Goal: Task Accomplishment & Management: Manage account settings

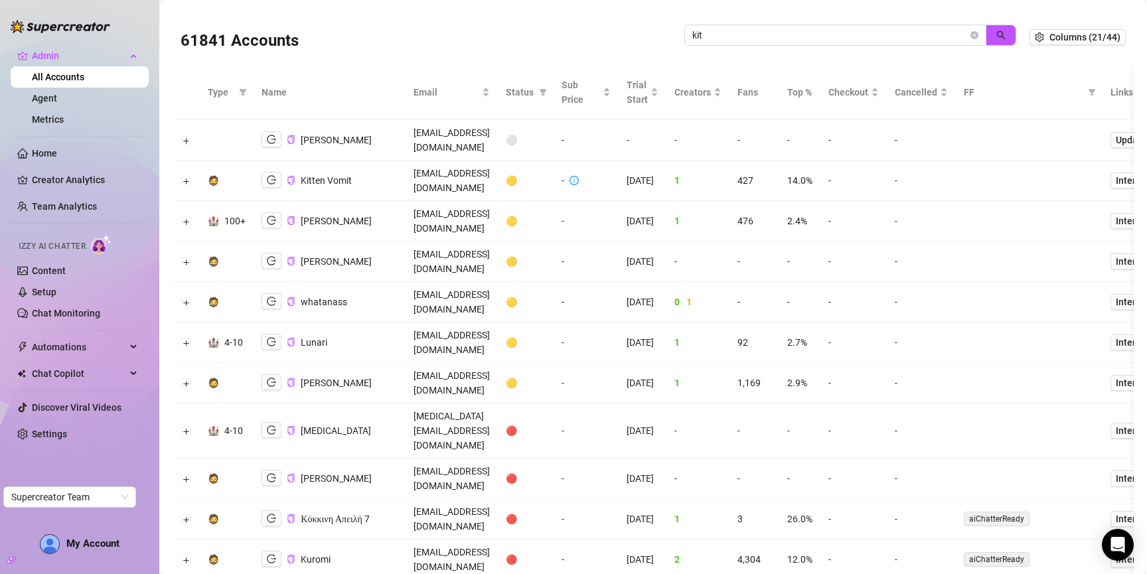
scroll to position [2383, 0]
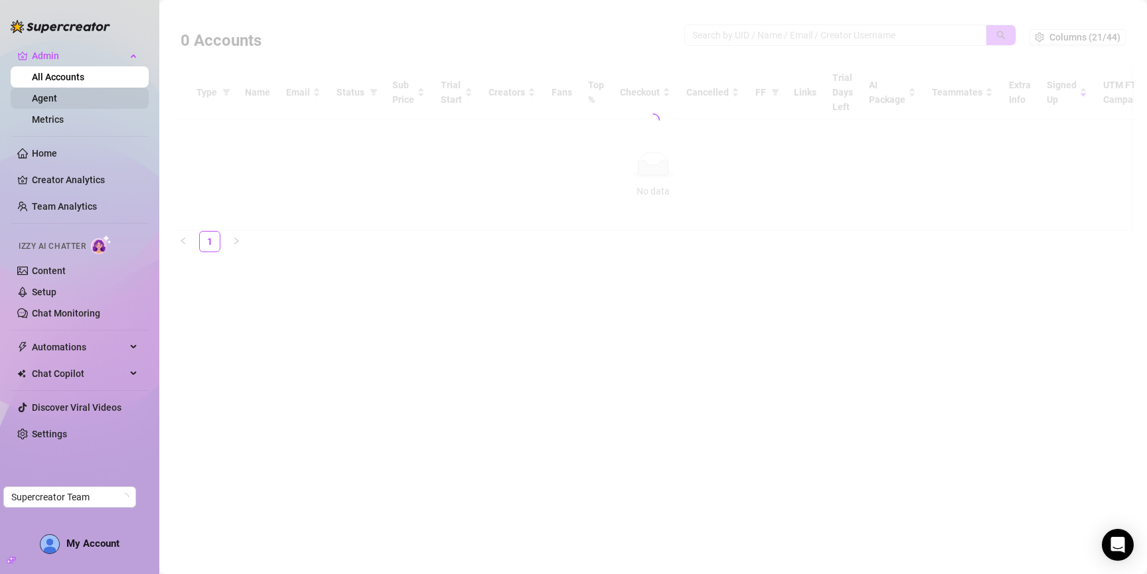
click at [57, 98] on link "Agent" at bounding box center [44, 98] width 25 height 11
click at [57, 121] on link "Metrics" at bounding box center [48, 119] width 32 height 11
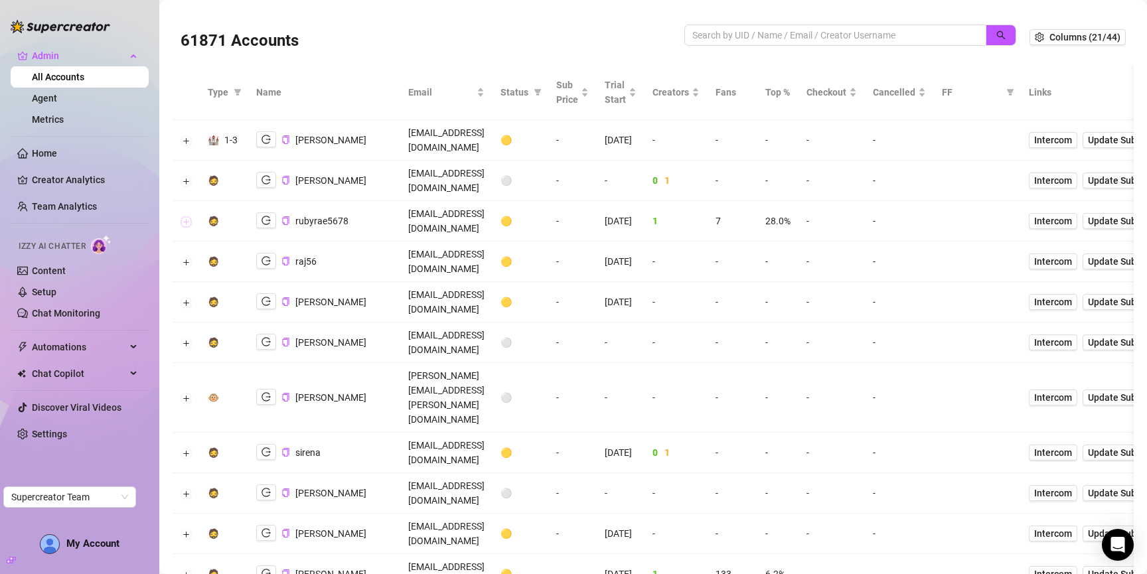
click at [189, 216] on button "Expand row" at bounding box center [186, 221] width 11 height 11
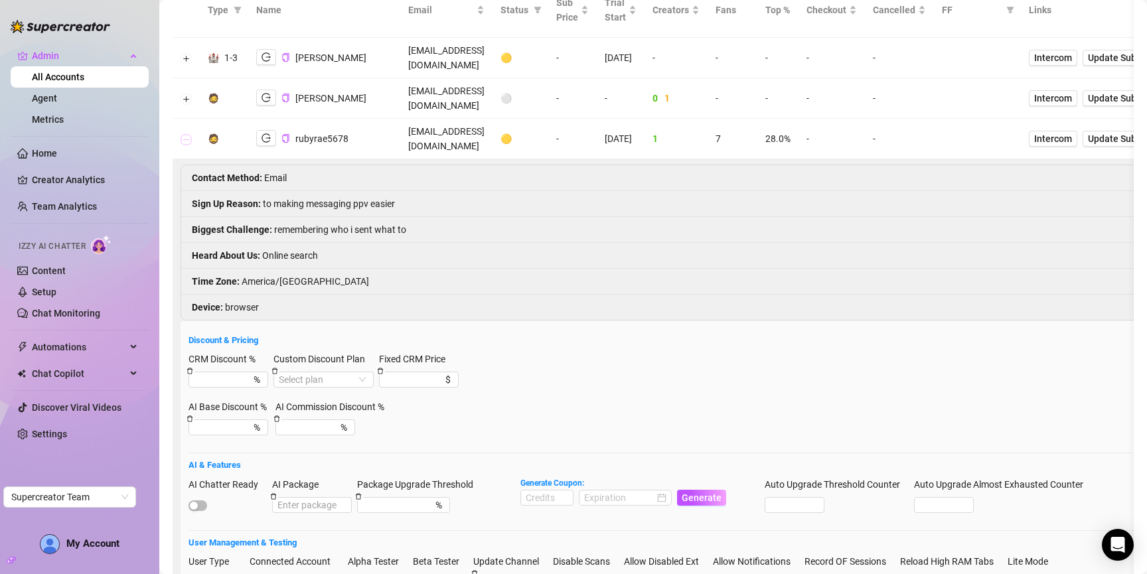
scroll to position [100, 0]
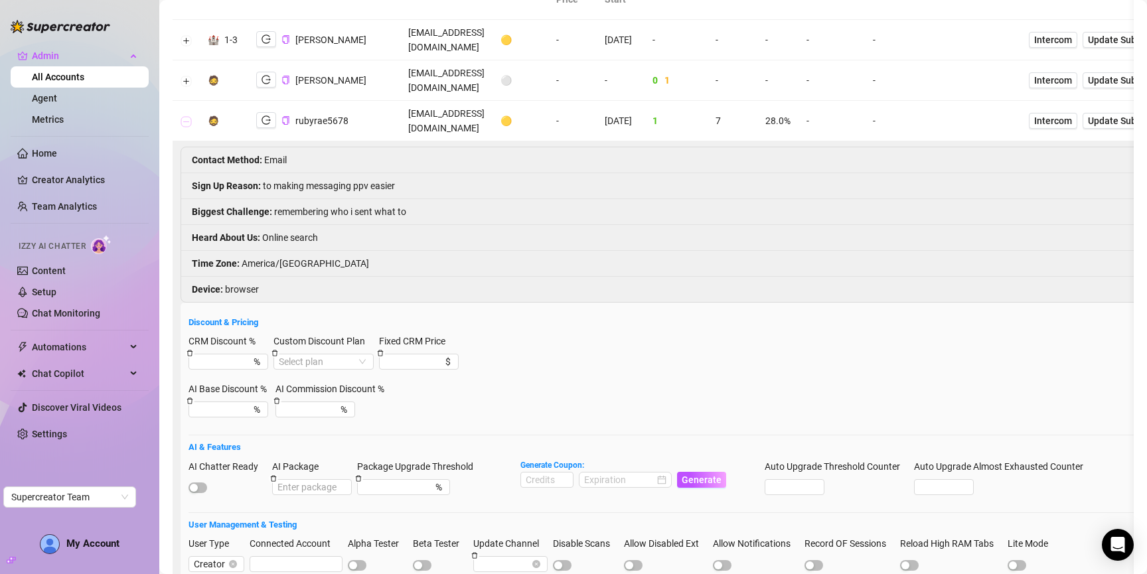
click at [185, 116] on button "Collapse row" at bounding box center [186, 121] width 11 height 11
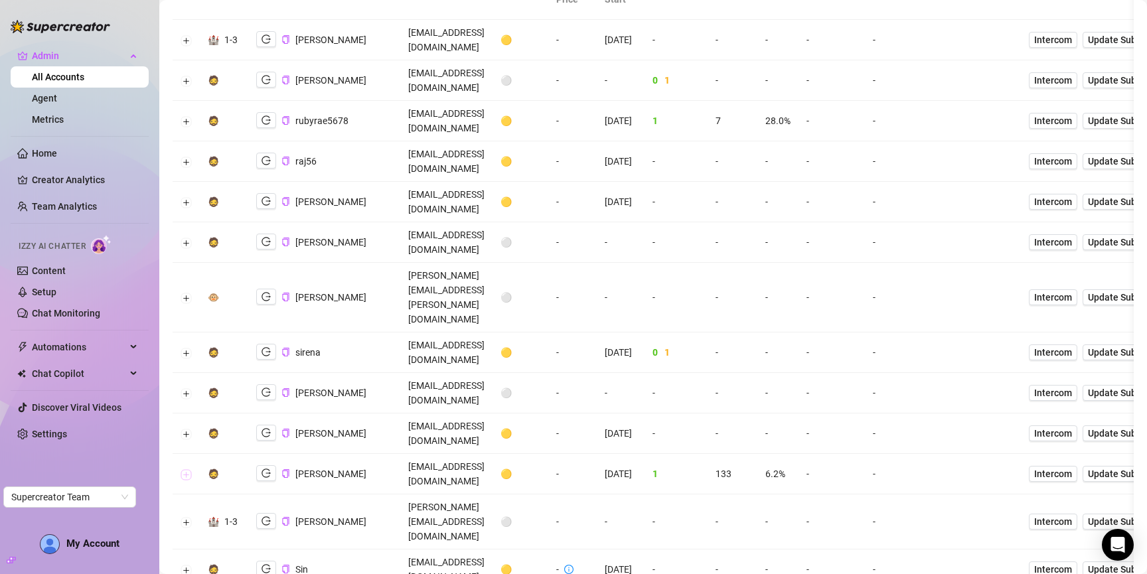
click at [187, 469] on button "Expand row" at bounding box center [186, 474] width 11 height 11
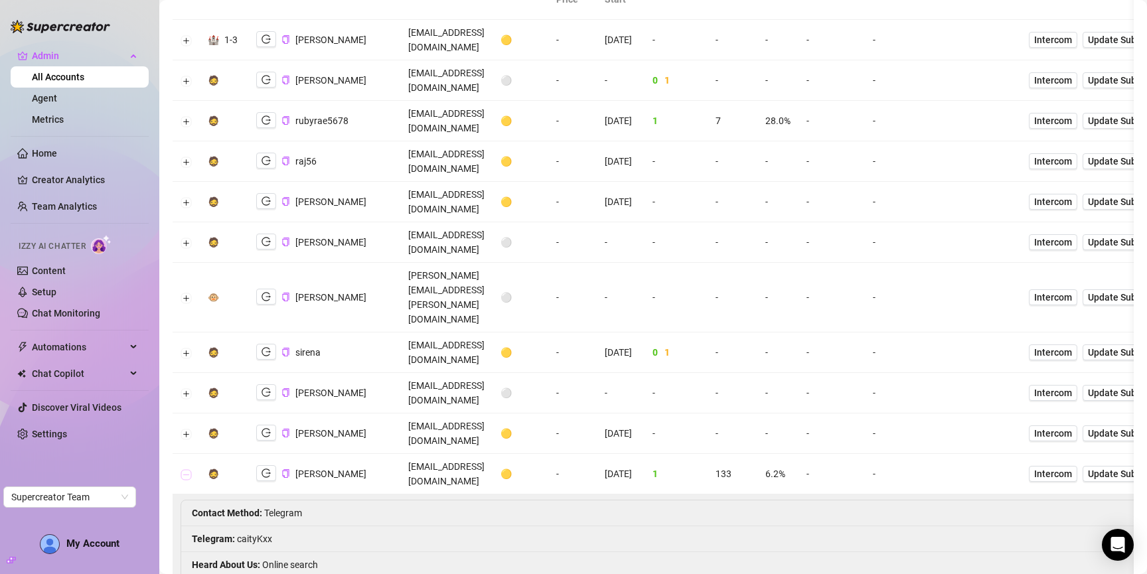
click at [187, 469] on button "Collapse row" at bounding box center [186, 474] width 11 height 11
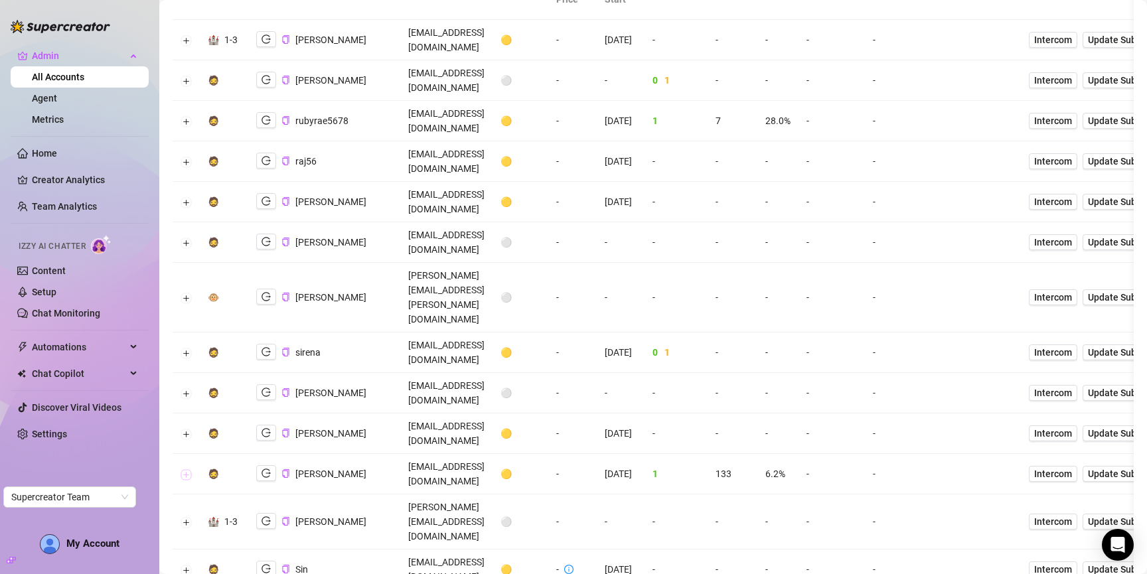
click at [187, 469] on button "Expand row" at bounding box center [186, 474] width 11 height 11
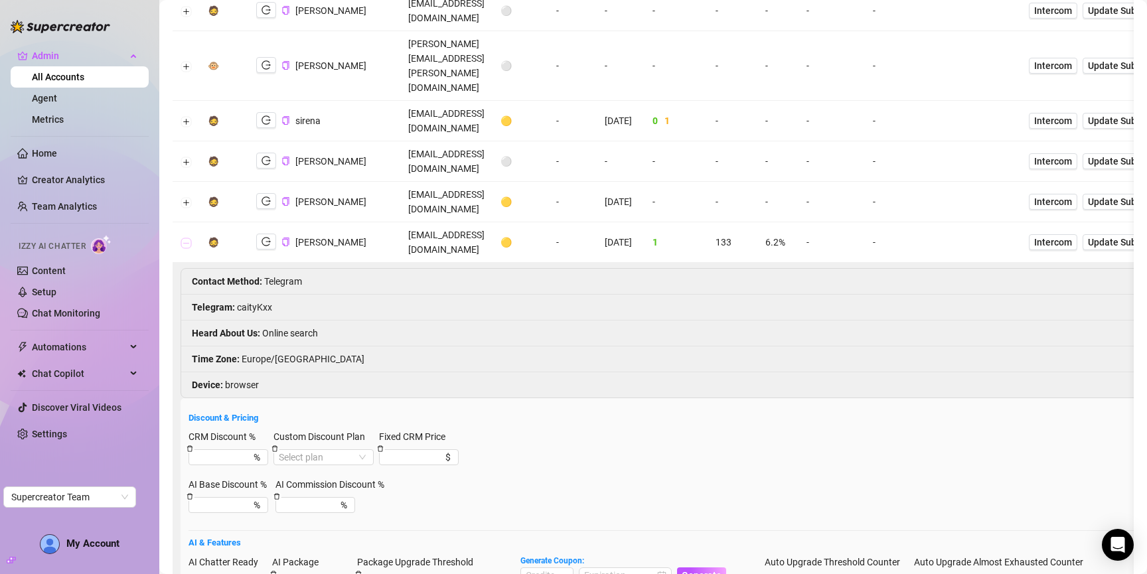
scroll to position [330, 0]
click at [190, 240] on button "Collapse row" at bounding box center [186, 245] width 11 height 11
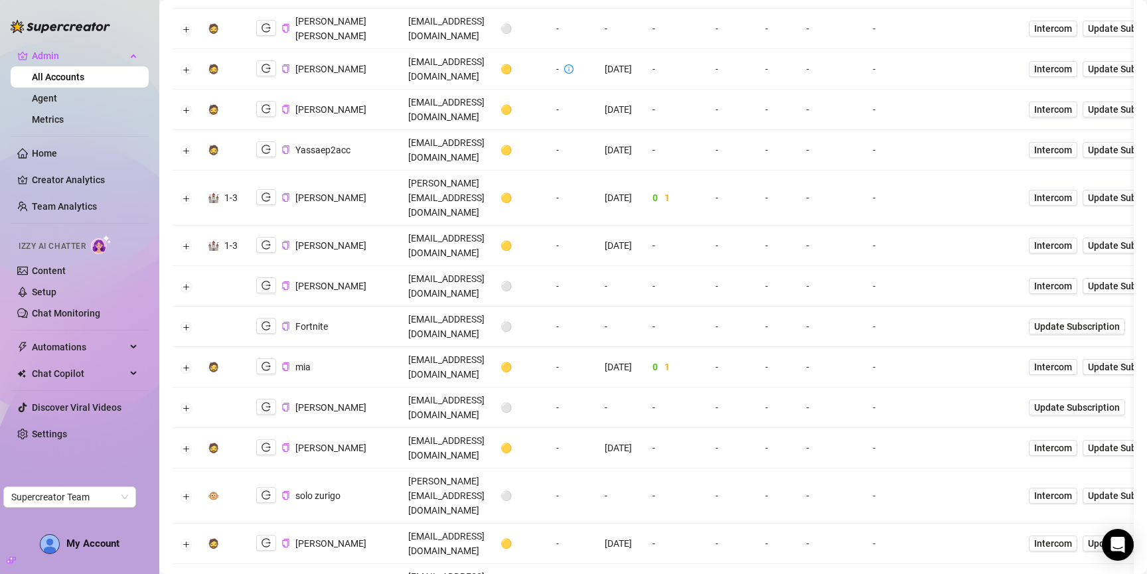
scroll to position [0, 0]
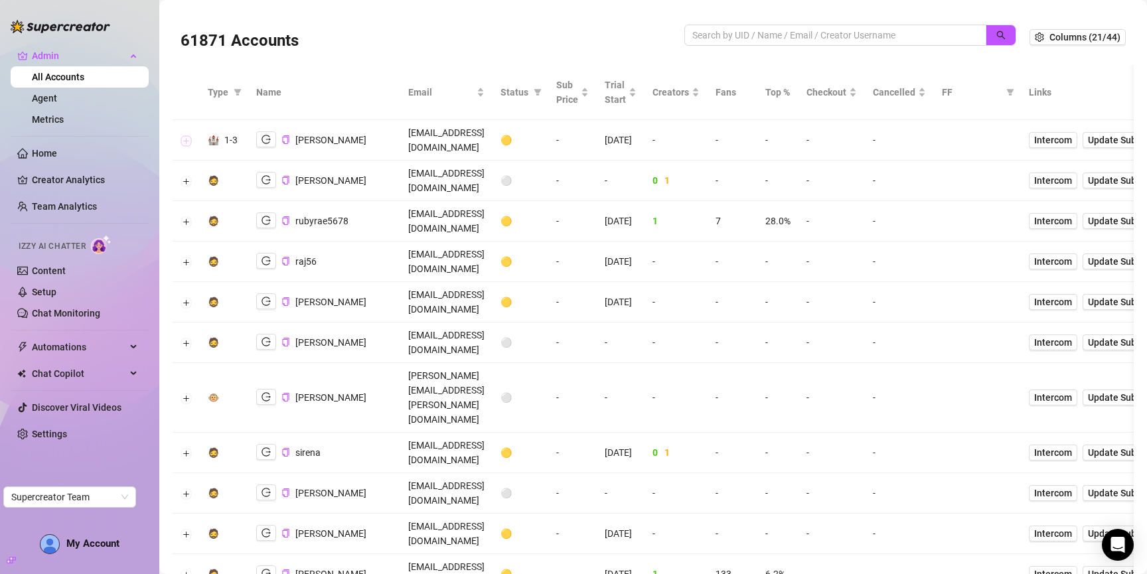
click at [191, 135] on button "Expand row" at bounding box center [186, 140] width 11 height 11
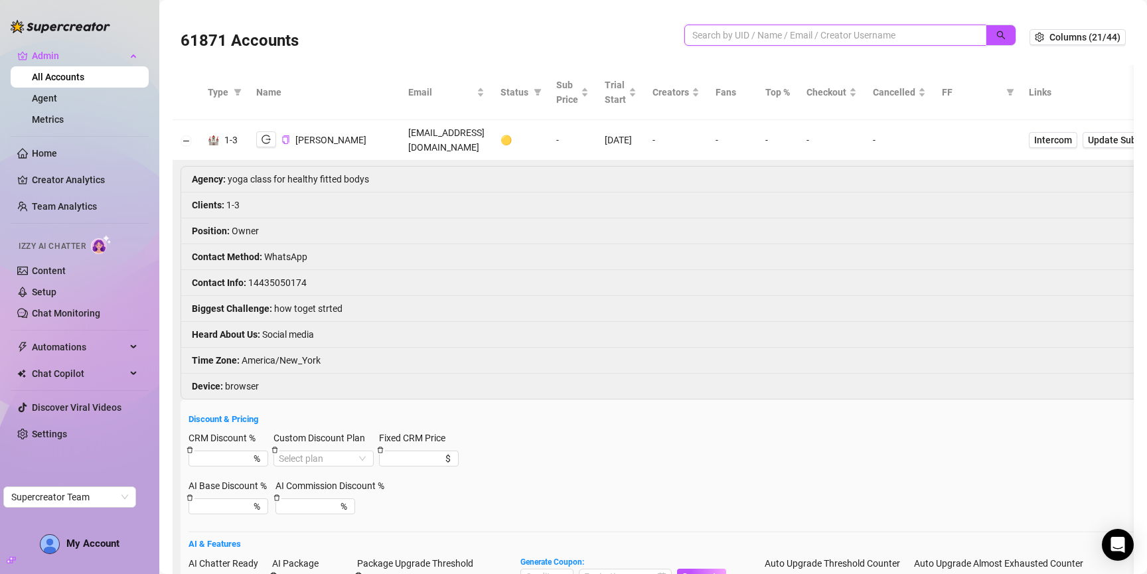
click at [789, 40] on input "search" at bounding box center [829, 35] width 275 height 15
paste input "TxV2jhwEruf1XDW9vehOjN5vT2C2"
click at [992, 32] on button "button" at bounding box center [1001, 35] width 31 height 21
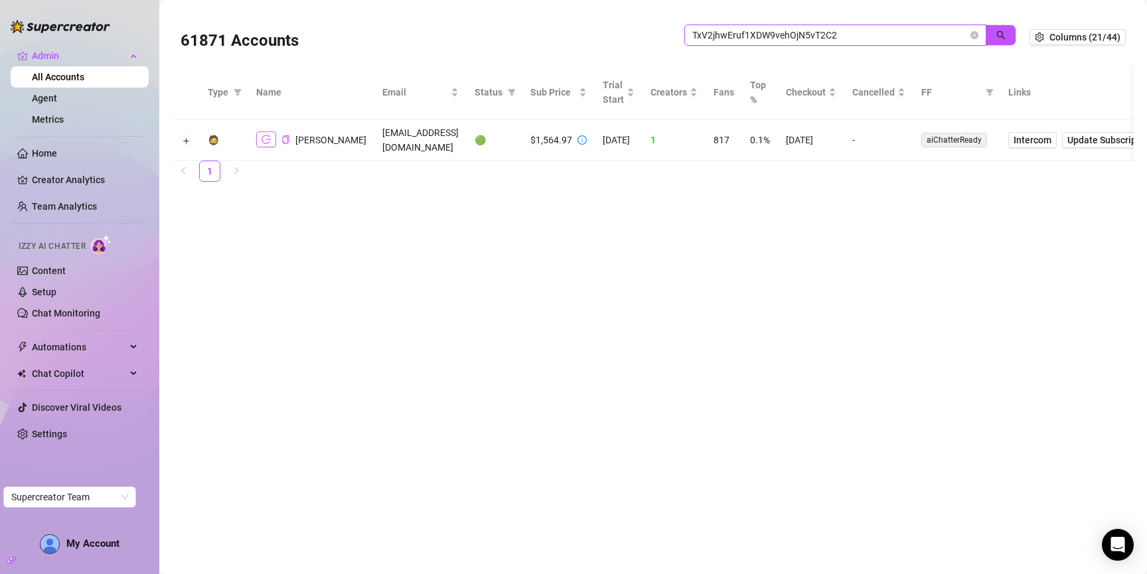
type input "TxV2jhwEruf1XDW9vehOjN5vT2C2"
click at [262, 139] on icon "logout" at bounding box center [266, 139] width 9 height 9
click at [975, 33] on icon "close-circle" at bounding box center [975, 35] width 8 height 8
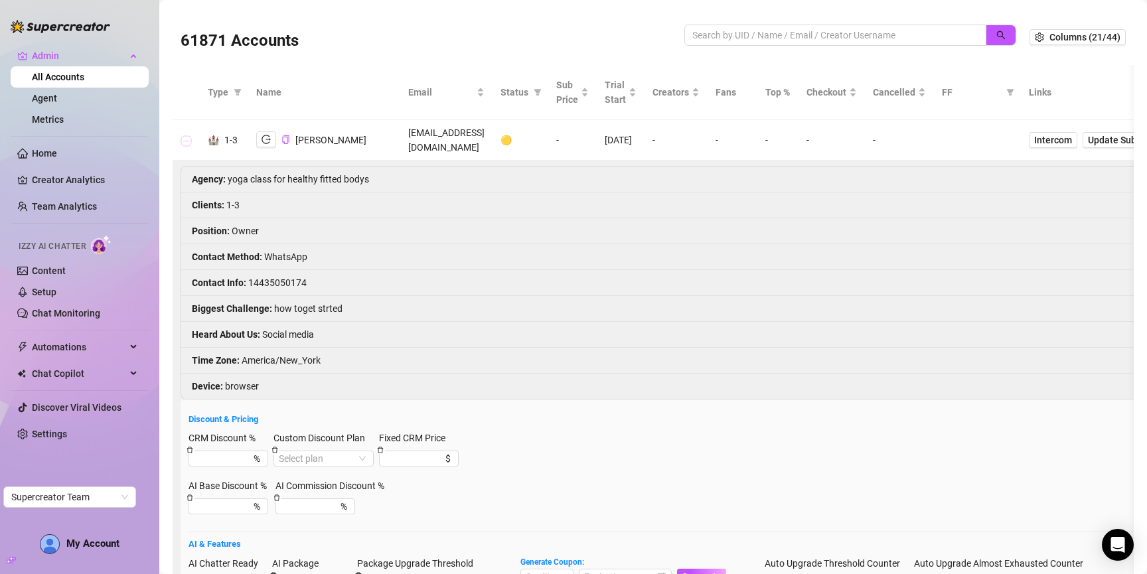
click at [186, 135] on button "Collapse row" at bounding box center [186, 140] width 11 height 11
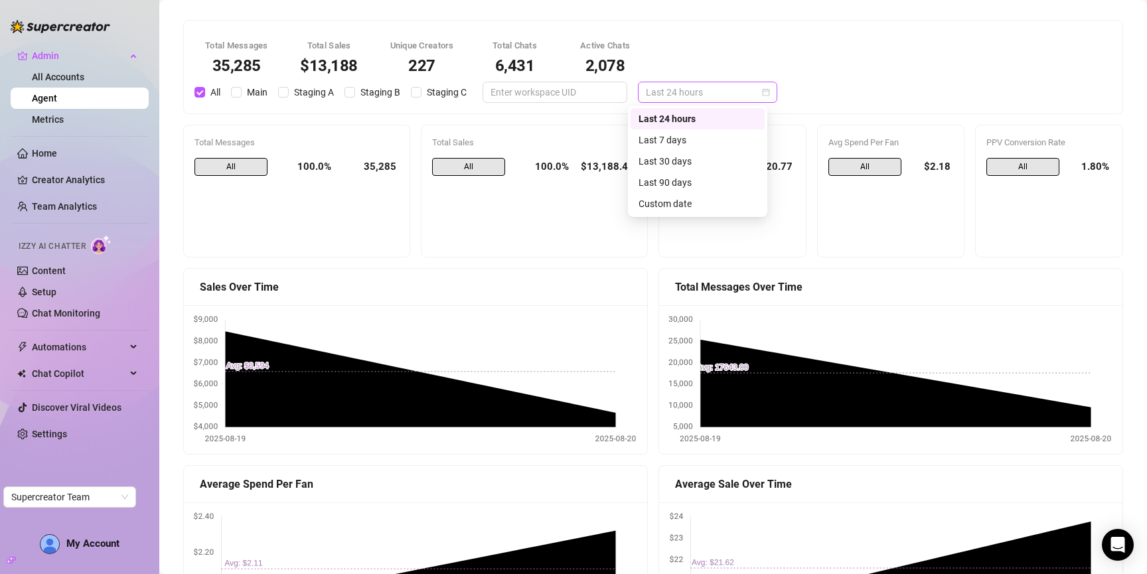
click at [674, 98] on span "Last 24 hours" at bounding box center [707, 92] width 123 height 20
click at [682, 145] on div "Last 7 days" at bounding box center [698, 140] width 118 height 15
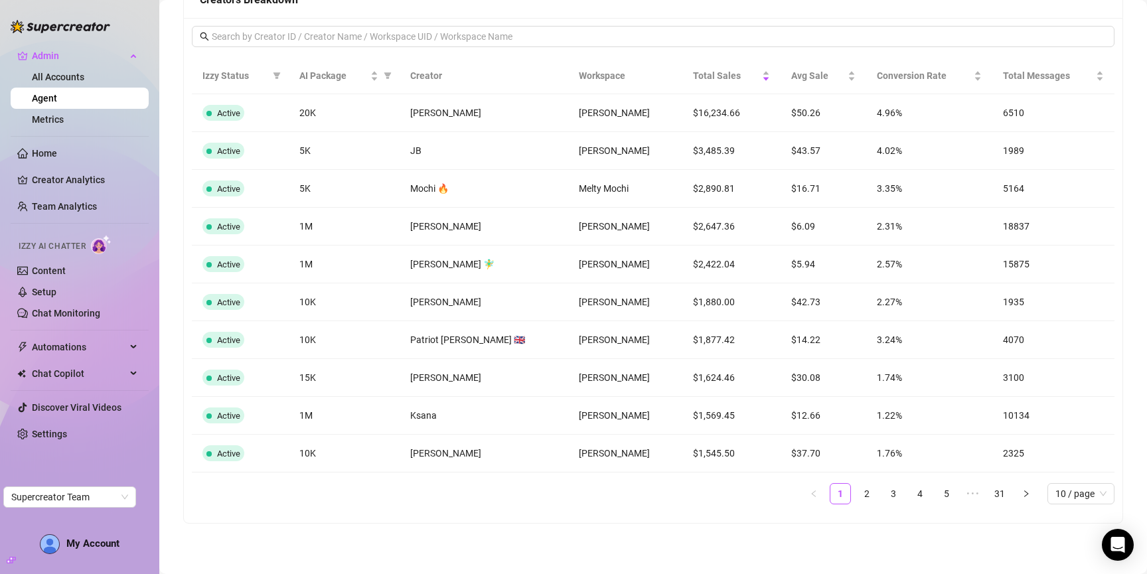
scroll to position [1076, 0]
click at [591, 121] on div "TxV2jhwEruf1XDW9vehOjN5vT2C2" at bounding box center [588, 124] width 155 height 25
copy div "TxV2jhwEruf1XDW9vehOjN5vT2C2"
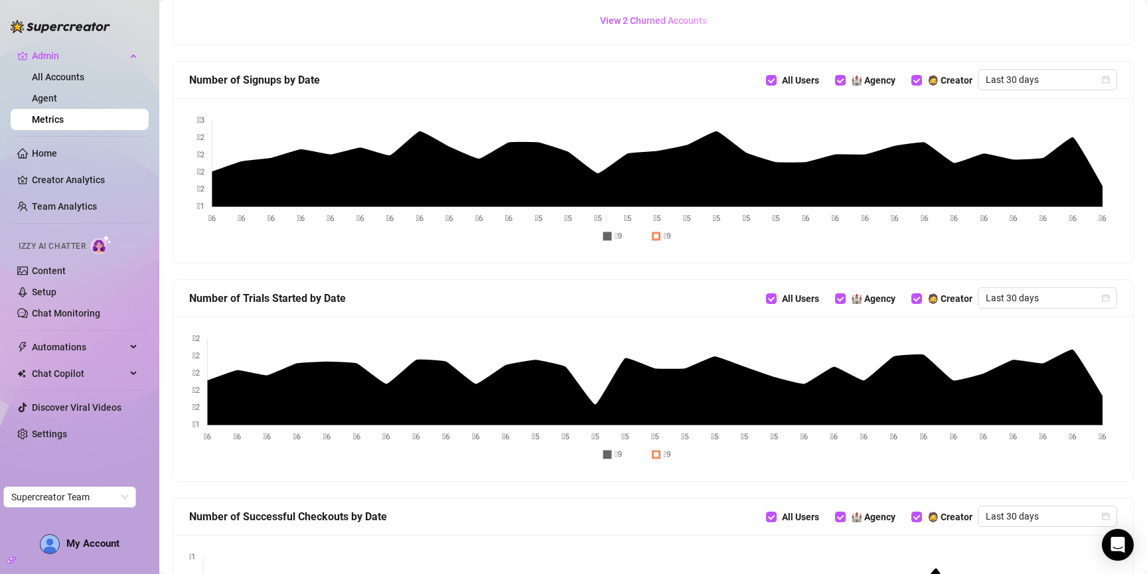
scroll to position [451, 0]
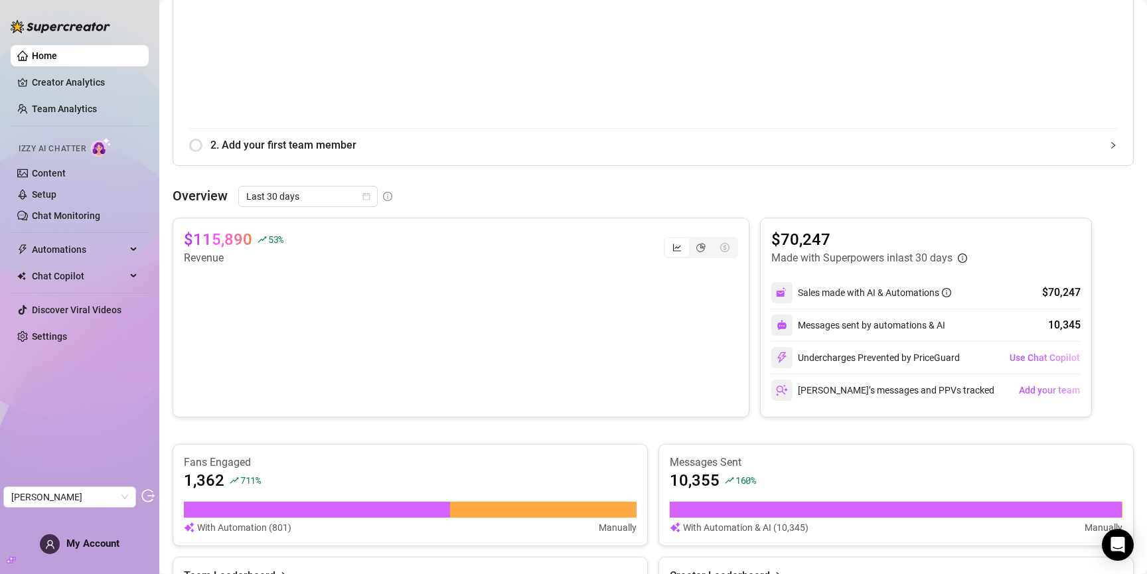
scroll to position [331, 0]
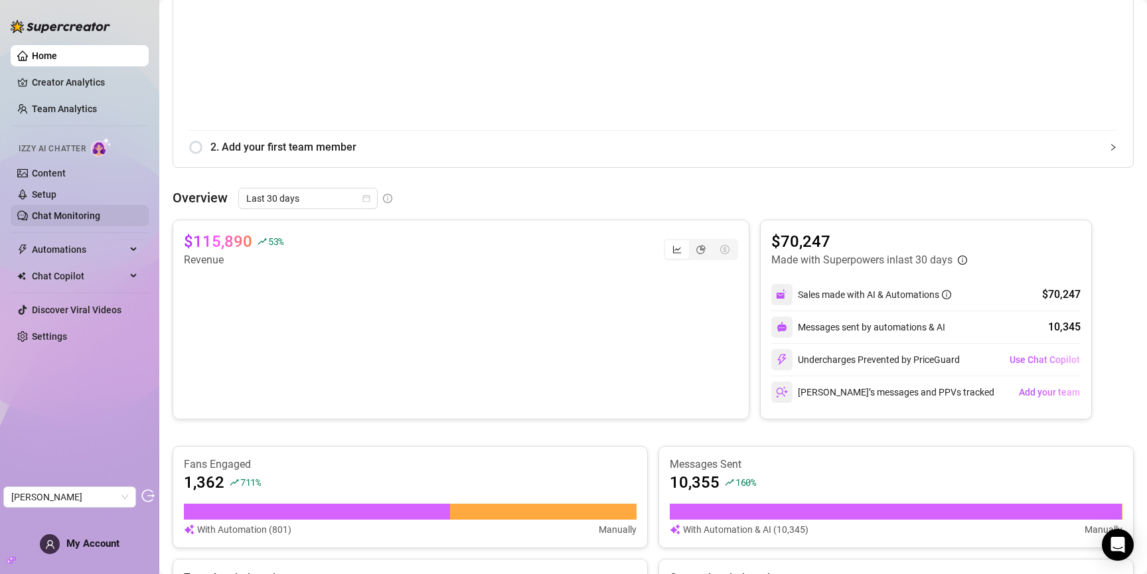
click at [73, 221] on link "Chat Monitoring" at bounding box center [66, 215] width 68 height 11
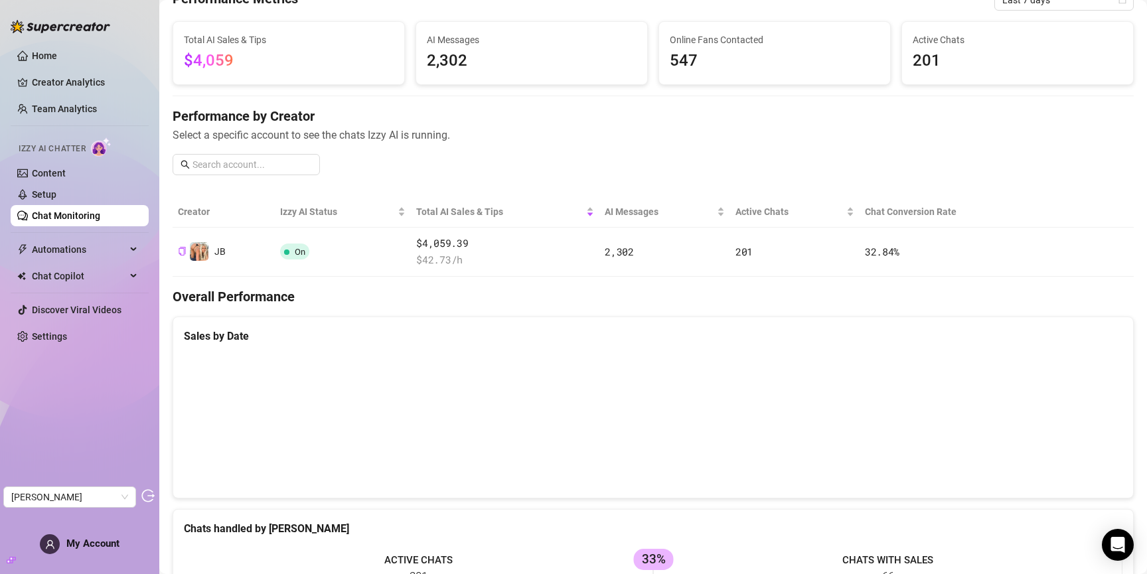
scroll to position [58, 0]
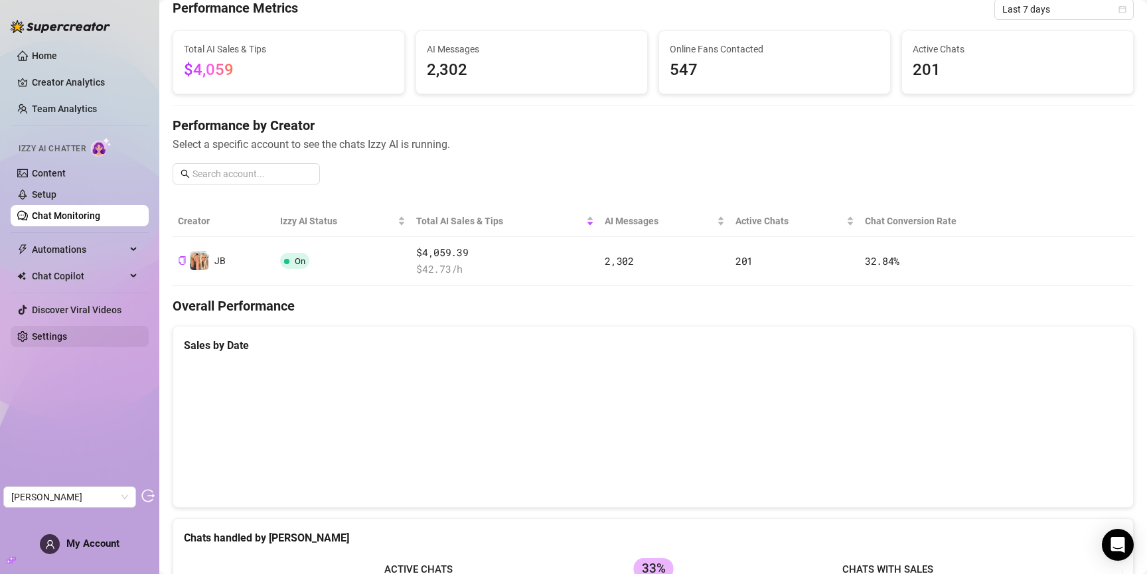
click at [67, 331] on link "Settings" at bounding box center [49, 336] width 35 height 11
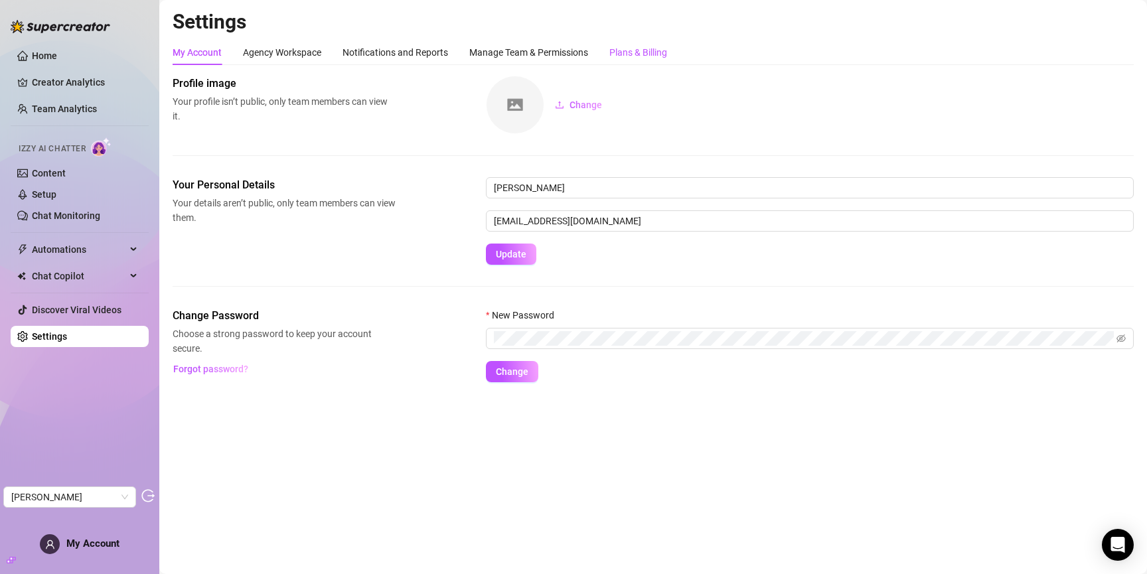
click at [655, 50] on div "Plans & Billing" at bounding box center [638, 52] width 58 height 15
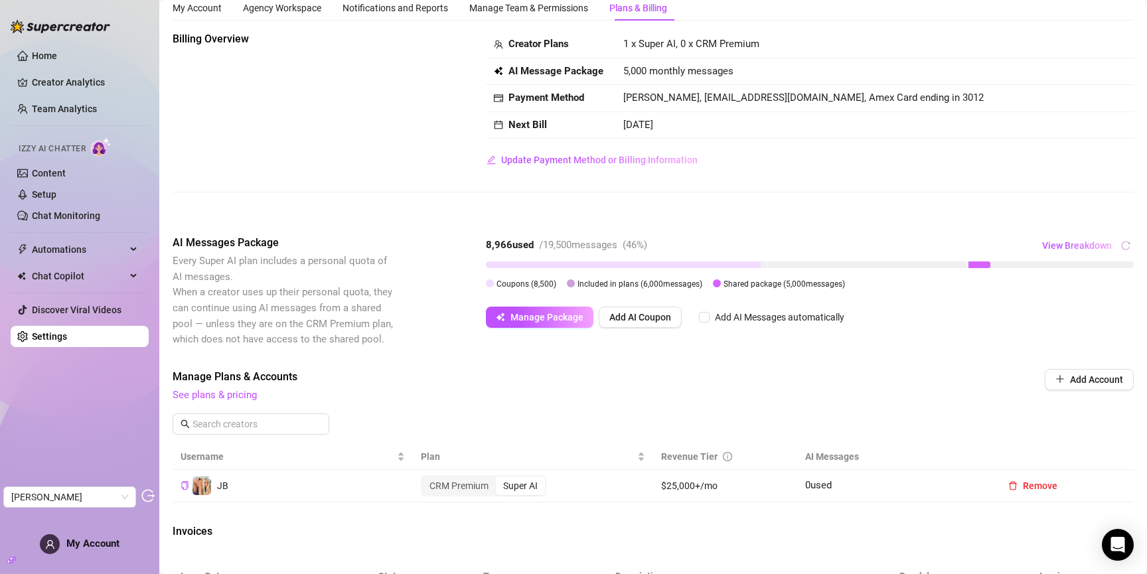
scroll to position [48, 0]
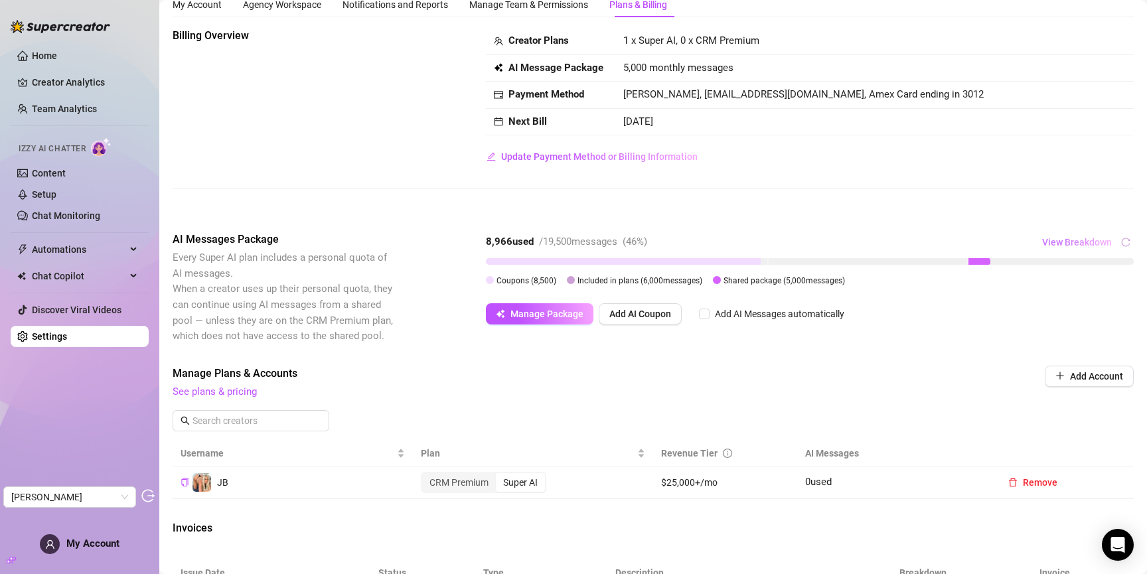
click at [1075, 245] on span "View Breakdown" at bounding box center [1077, 242] width 70 height 11
click at [315, 128] on div "Billing Overview Creator Plans 1 x Super AI, 0 x CRM Premium AI Message Package…" at bounding box center [653, 97] width 961 height 139
click at [54, 218] on link "Chat Monitoring" at bounding box center [66, 215] width 68 height 11
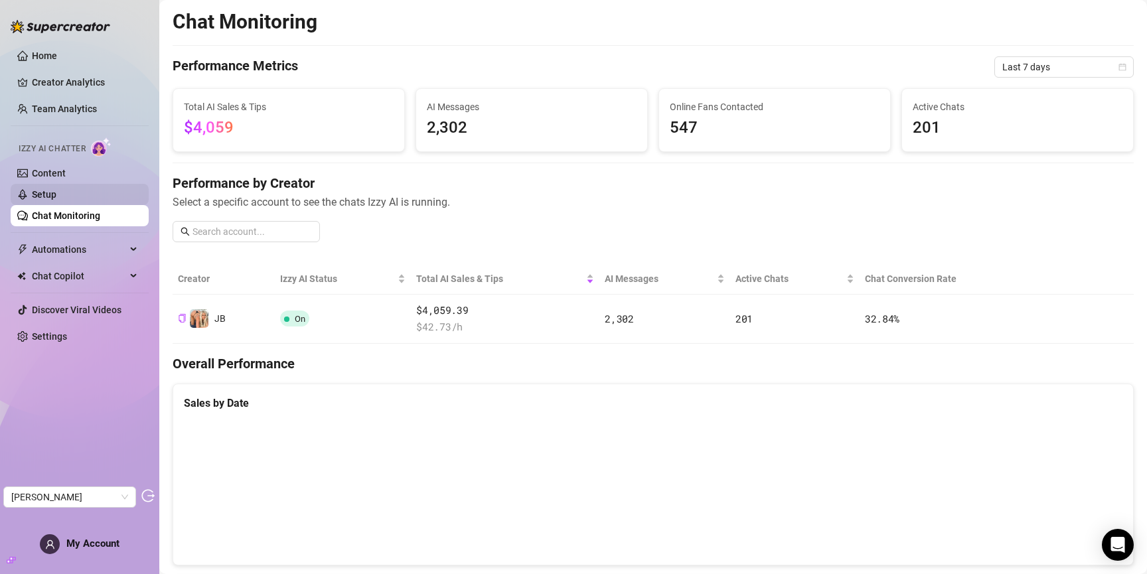
click at [56, 200] on link "Setup" at bounding box center [44, 194] width 25 height 11
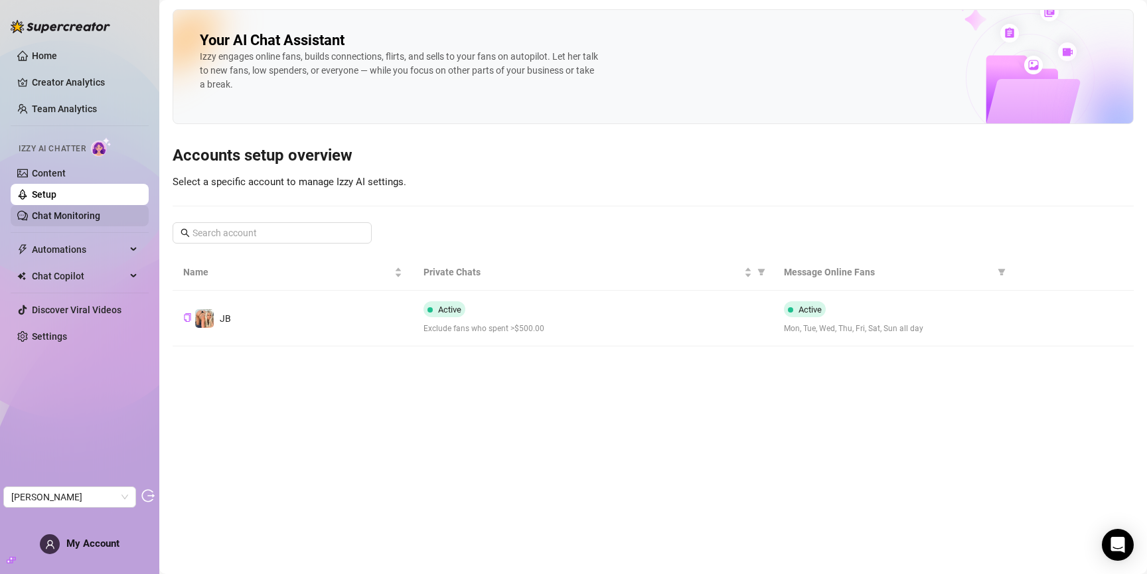
click at [66, 219] on link "Chat Monitoring" at bounding box center [66, 215] width 68 height 11
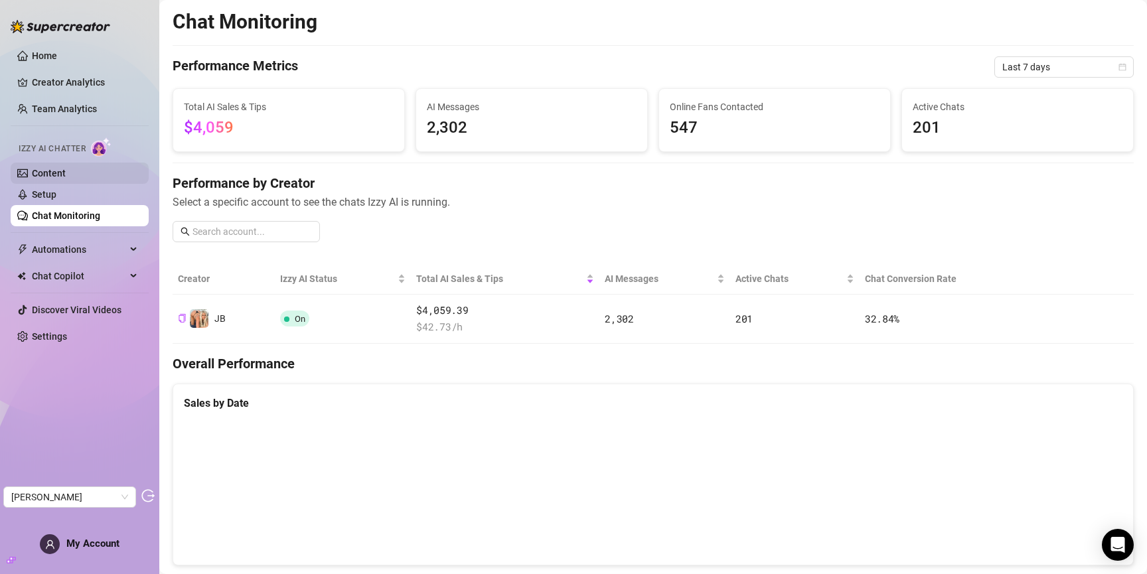
click at [66, 168] on link "Content" at bounding box center [49, 173] width 34 height 11
